Goal: Find specific page/section: Find specific page/section

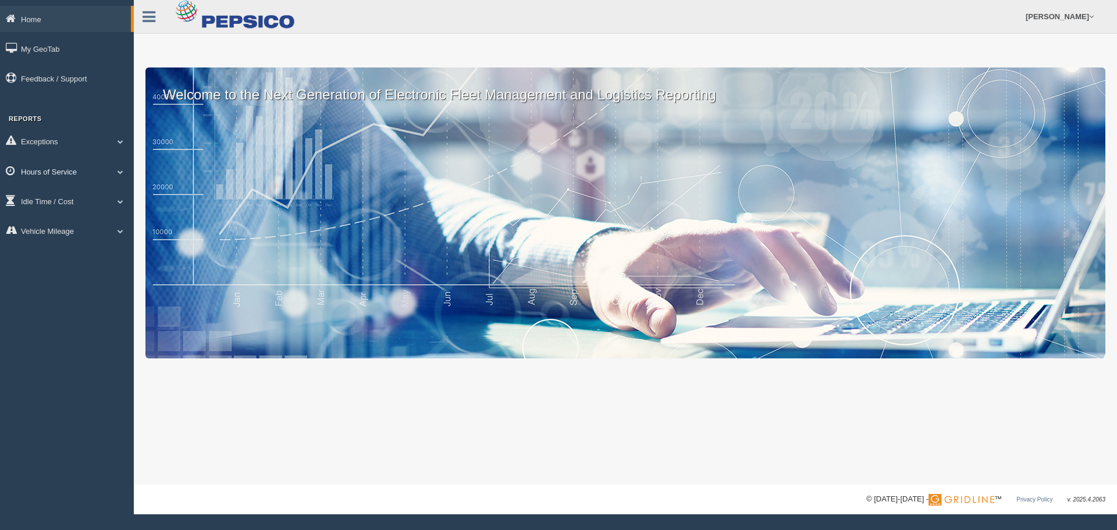
click at [29, 172] on link "Hours of Service" at bounding box center [67, 171] width 134 height 26
click at [54, 216] on link "HOS Violation Audit Reports" at bounding box center [76, 218] width 110 height 21
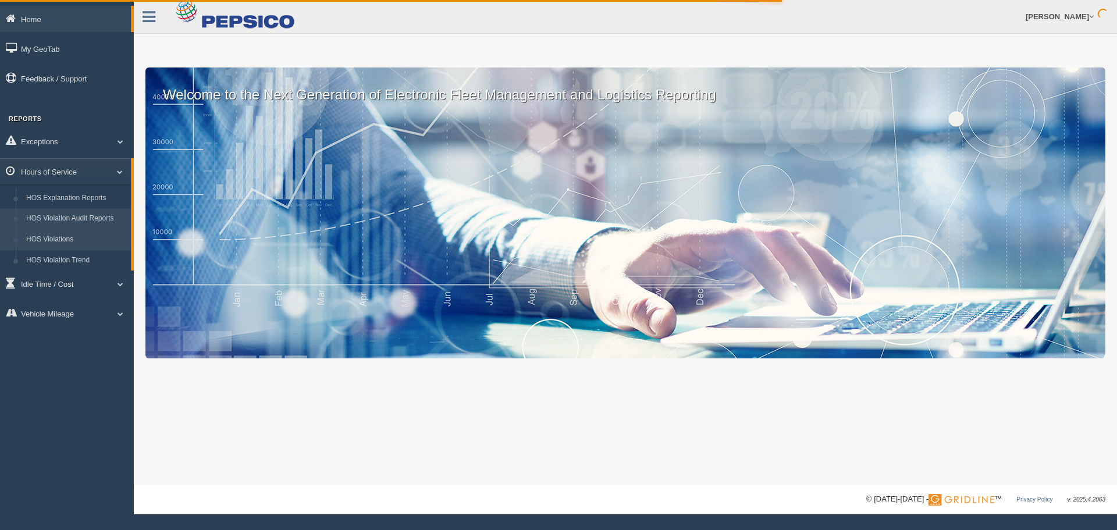
click at [68, 237] on link "HOS Violations" at bounding box center [76, 239] width 110 height 21
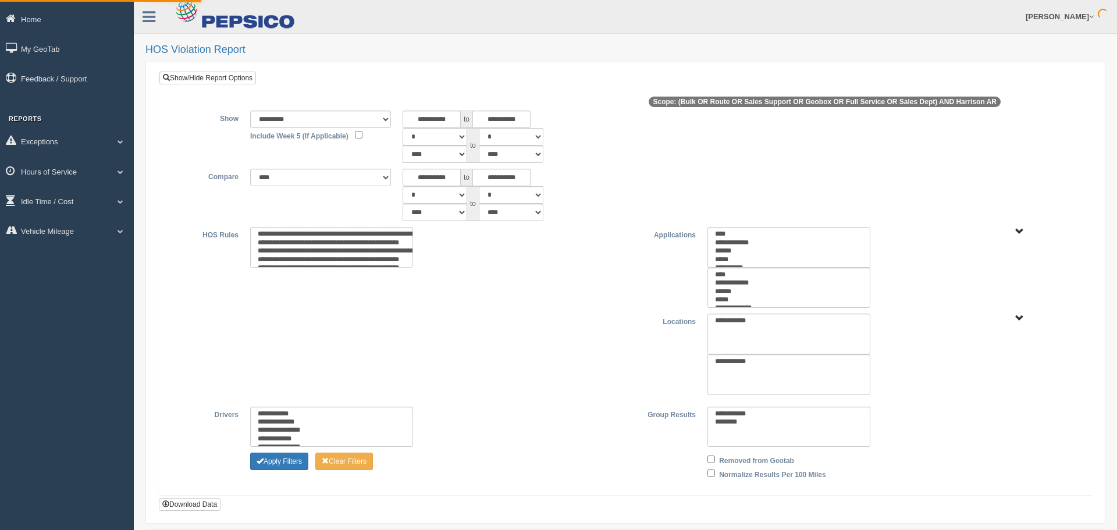
type input "*********"
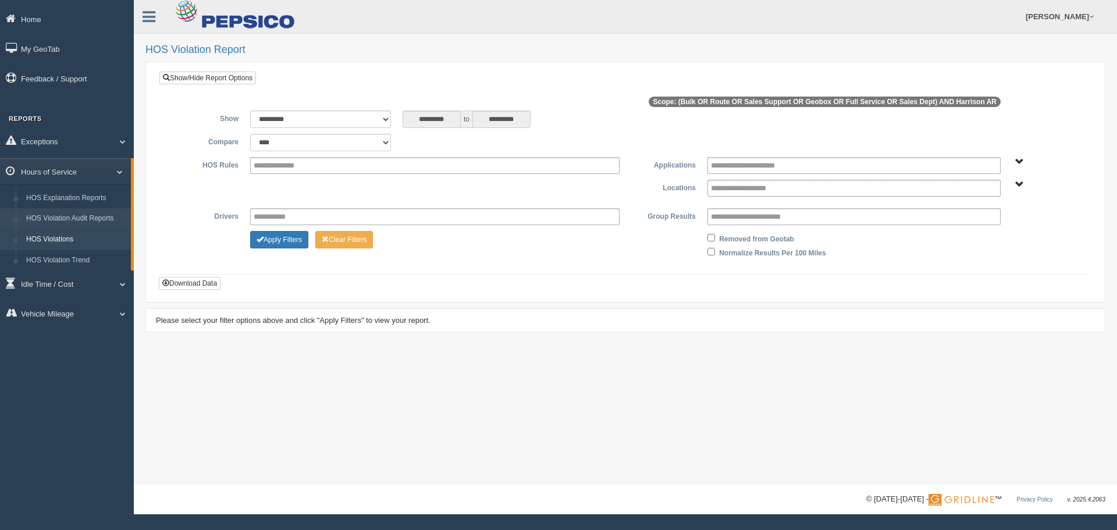
click at [73, 215] on link "HOS Violation Audit Reports" at bounding box center [76, 218] width 110 height 21
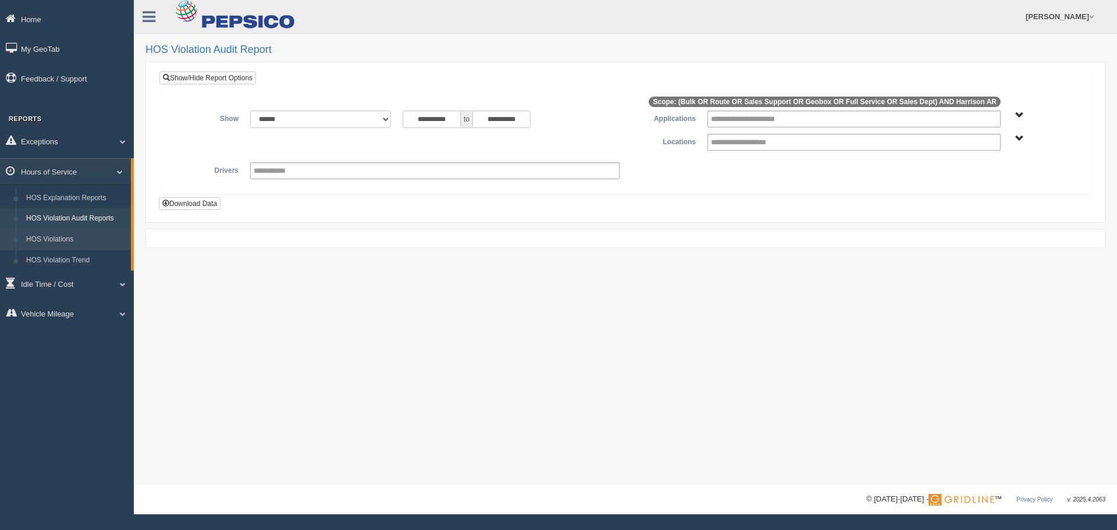
click at [72, 243] on link "HOS Violations" at bounding box center [76, 239] width 110 height 21
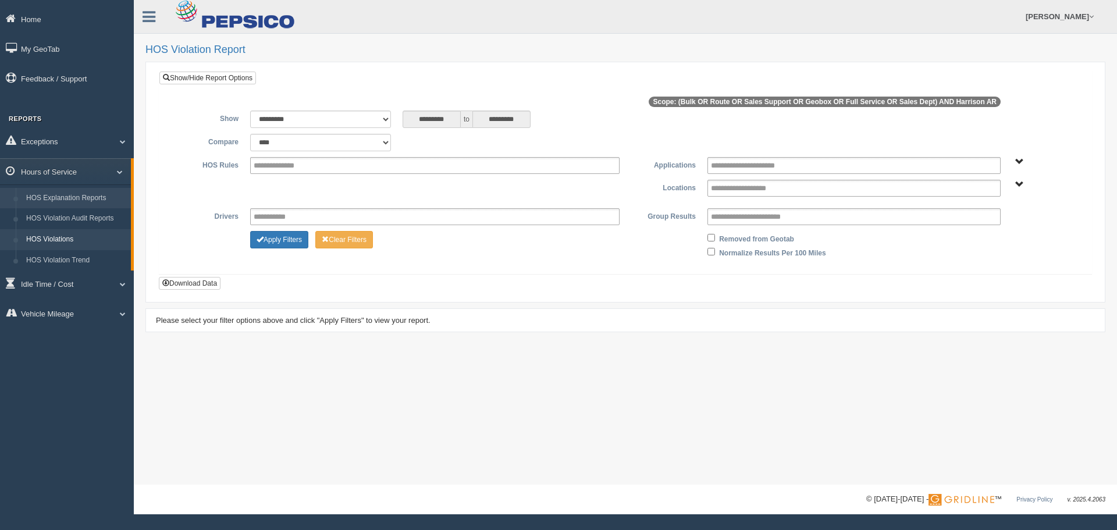
click at [70, 193] on link "HOS Explanation Reports" at bounding box center [76, 198] width 110 height 21
